Goal: Navigation & Orientation: Find specific page/section

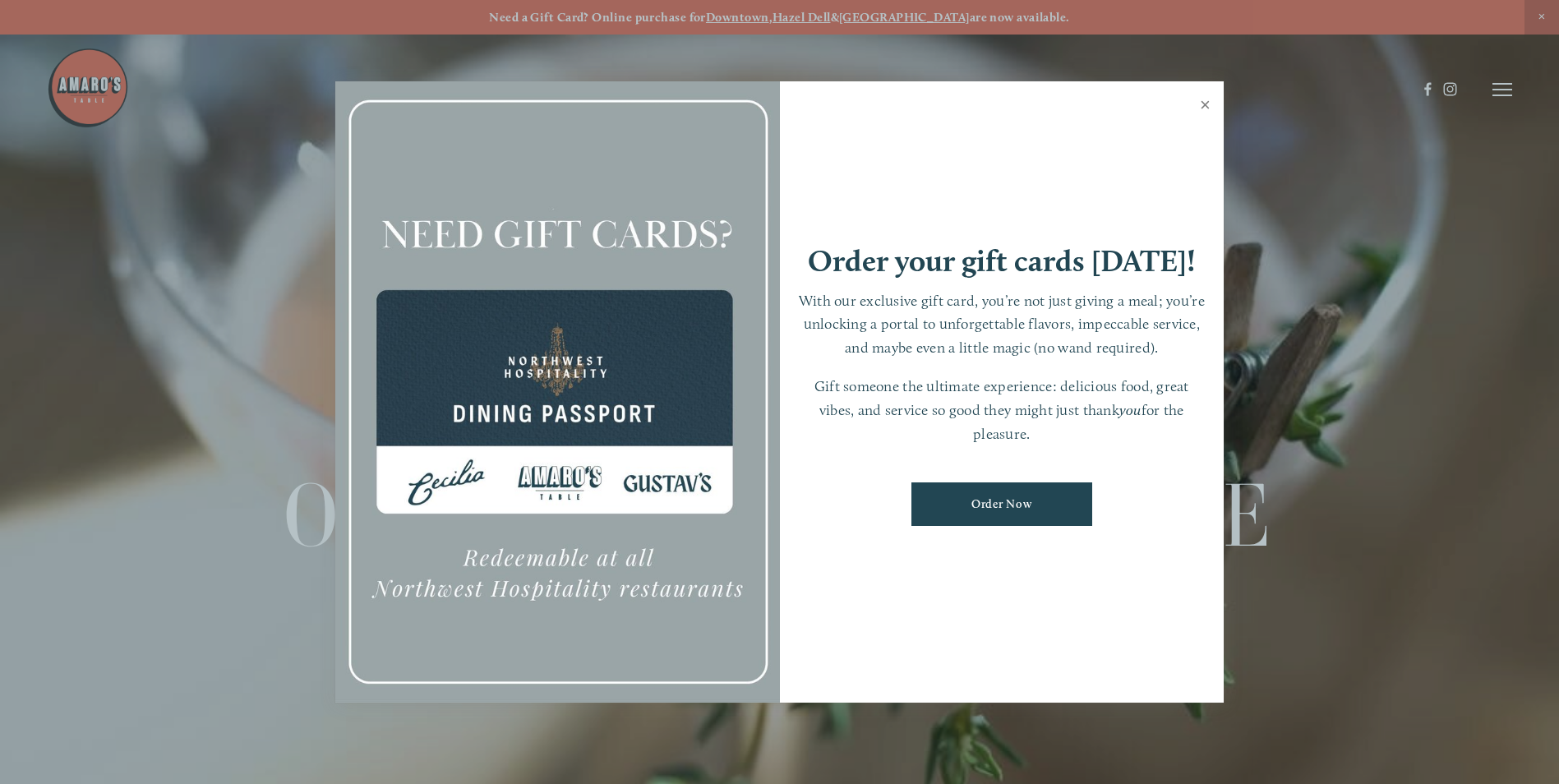
click at [1204, 101] on link "Close" at bounding box center [1205, 107] width 32 height 46
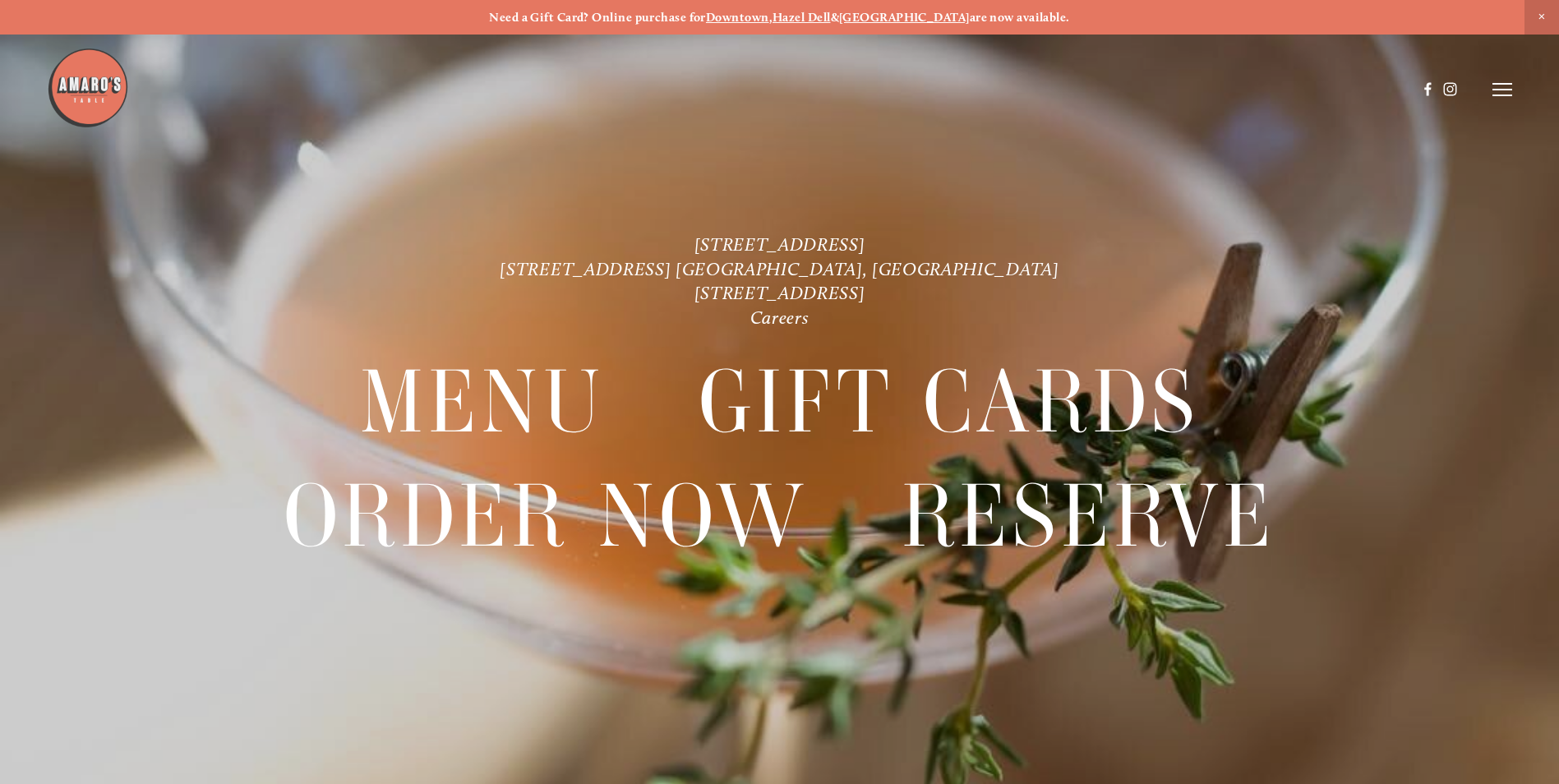
click at [1499, 97] on icon at bounding box center [1502, 89] width 20 height 14
click at [1274, 93] on span "Visit" at bounding box center [1281, 89] width 28 height 15
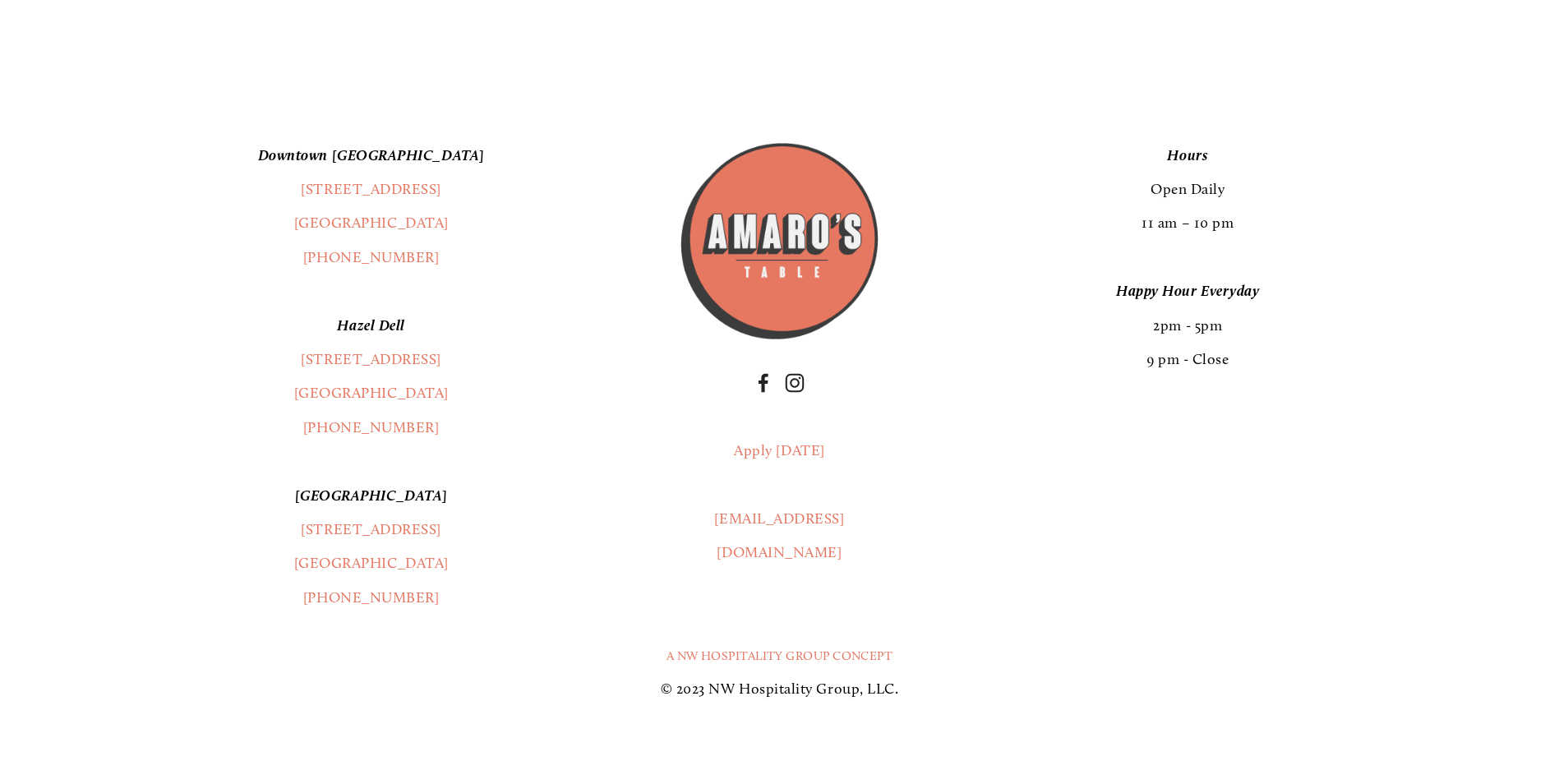
scroll to position [4425, 0]
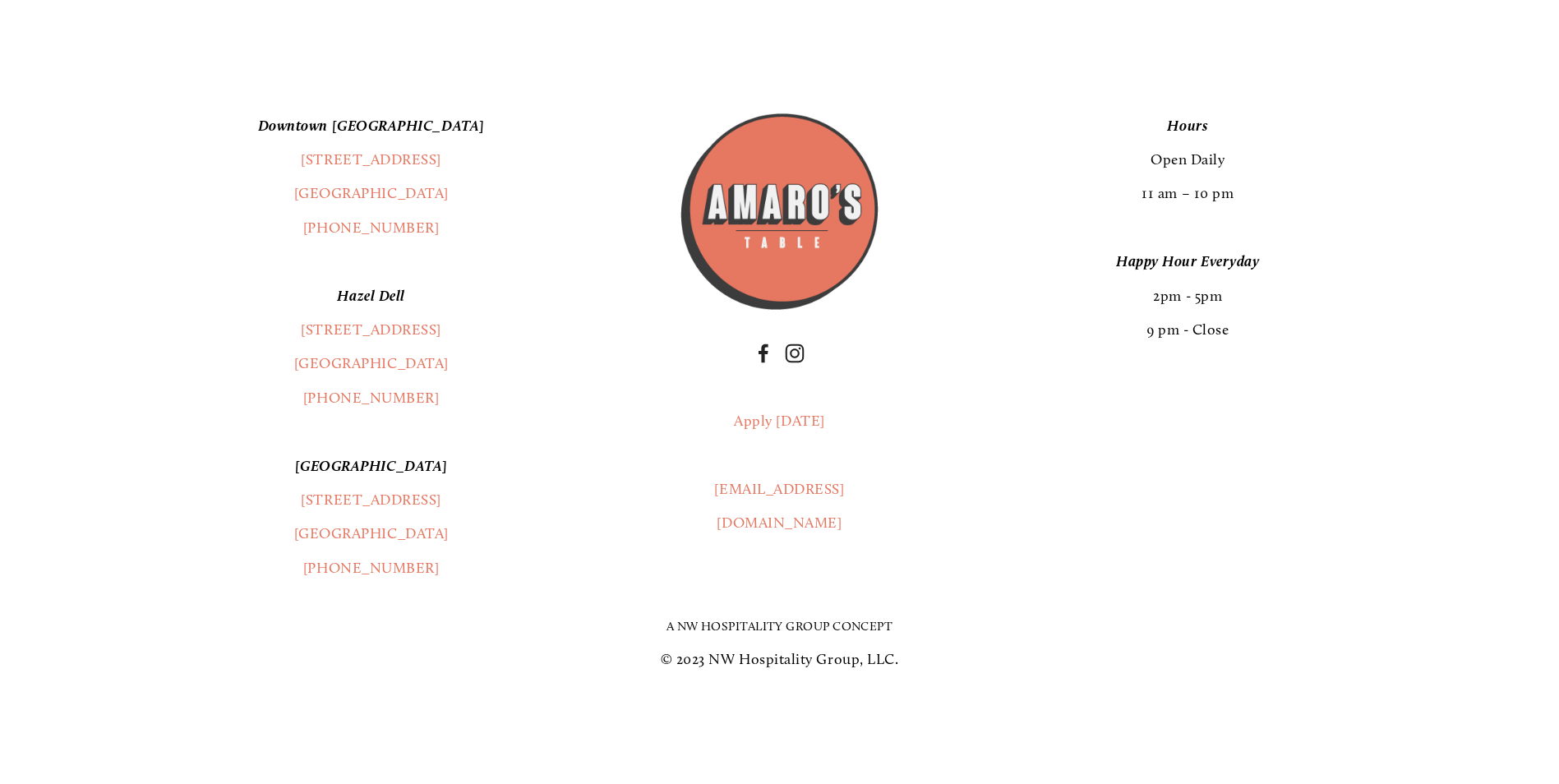
click at [803, 620] on link "A NW Hospitality Group Concept" at bounding box center [780, 626] width 227 height 14
